Goal: Information Seeking & Learning: Find specific fact

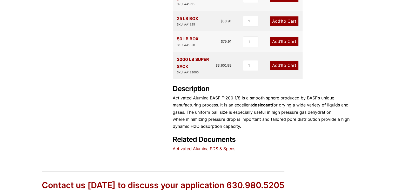
scroll to position [208, 0]
click at [222, 145] on link "Activated Alumina SDS & Specs" at bounding box center [204, 147] width 63 height 5
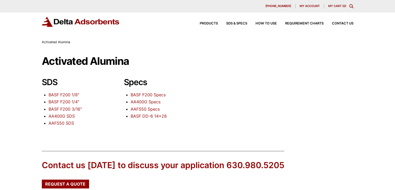
click at [74, 94] on link "BASF F200 1/8″" at bounding box center [64, 94] width 31 height 5
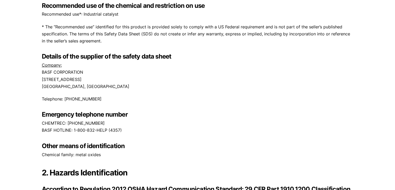
scroll to position [130, 0]
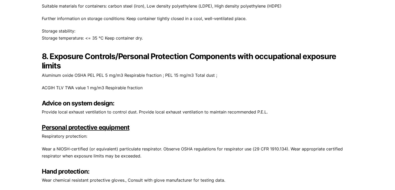
scroll to position [1090, 0]
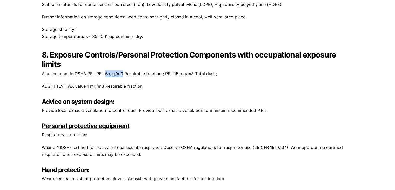
drag, startPoint x: 104, startPoint y: 75, endPoint x: 122, endPoint y: 75, distance: 17.7
click at [122, 75] on p "Aluminum oxide OSHA PEL PEL 5 mg/m3 Respirable fraction ; PEL 15 mg/m3 Total du…" at bounding box center [198, 73] width 312 height 7
click at [107, 76] on p "Aluminum oxide OSHA PEL PEL 5 mg/m3 Respirable fraction ; PEL 15 mg/m3 Total du…" at bounding box center [198, 73] width 312 height 7
click at [106, 75] on p "Aluminum oxide OSHA PEL PEL 5 mg/m3 Respirable fraction ; PEL 15 mg/m3 Total du…" at bounding box center [198, 73] width 312 height 7
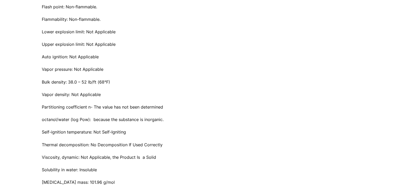
scroll to position [1000, 0]
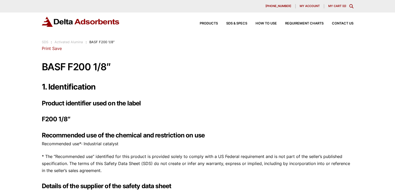
click at [70, 42] on link "Activated Alumina" at bounding box center [69, 42] width 28 height 4
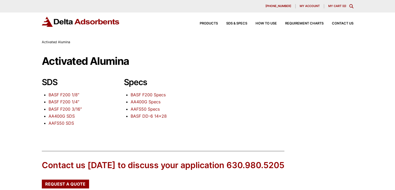
click at [48, 42] on span "Activated Alumina" at bounding box center [56, 42] width 28 height 4
click at [74, 92] on link "BASF F200 1/8″" at bounding box center [64, 94] width 31 height 5
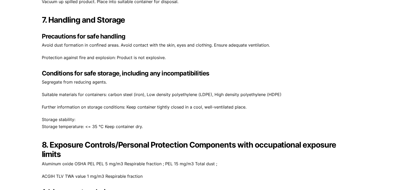
scroll to position [1431, 0]
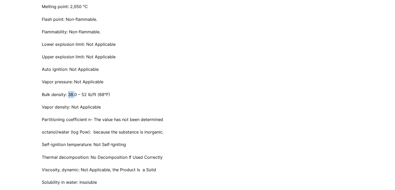
drag, startPoint x: 69, startPoint y: 95, endPoint x: 75, endPoint y: 95, distance: 6.2
click at [75, 95] on p "Bulk density: 38.0 – 52 lb/ft (68°F)" at bounding box center [198, 94] width 312 height 7
drag, startPoint x: 42, startPoint y: 94, endPoint x: 110, endPoint y: 94, distance: 68.5
click at [110, 94] on p "Bulk density: 38.0 – 52 lb/ft (68°F)" at bounding box center [198, 94] width 312 height 7
copy p "Bulk density: 38.0 – 52 lb/ft (68°F)"
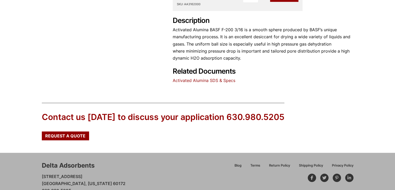
scroll to position [281, 0]
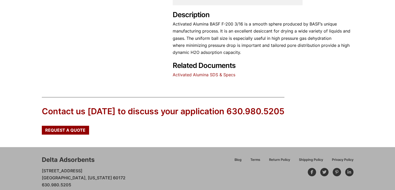
click at [208, 72] on link "Activated Alumina SDS & Specs" at bounding box center [204, 74] width 63 height 5
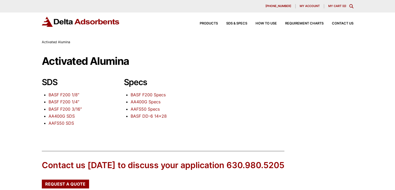
click at [60, 94] on link "BASF F200 1/8″" at bounding box center [64, 94] width 31 height 5
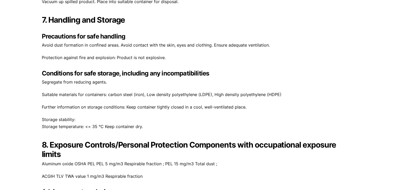
scroll to position [1431, 0]
